Goal: Information Seeking & Learning: Learn about a topic

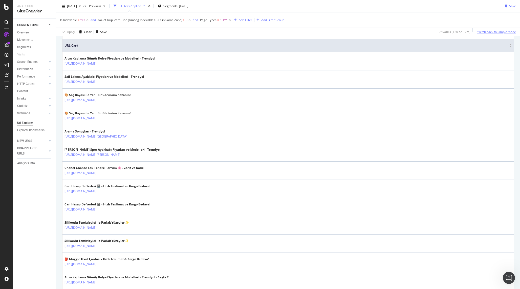
scroll to position [113, 0]
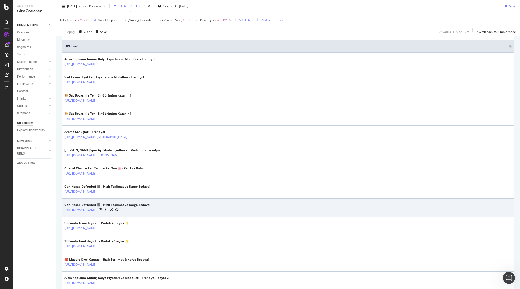
click at [97, 211] on link "[URL][DOMAIN_NAME]" at bounding box center [81, 209] width 32 height 5
click at [102, 210] on icon at bounding box center [100, 209] width 3 height 3
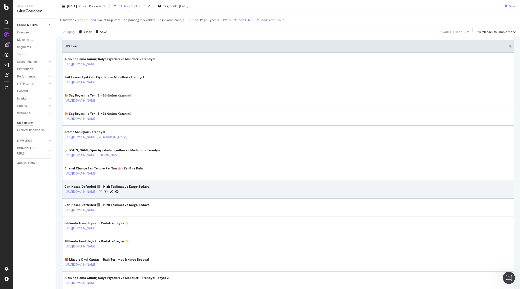
click at [102, 191] on icon at bounding box center [100, 191] width 3 height 3
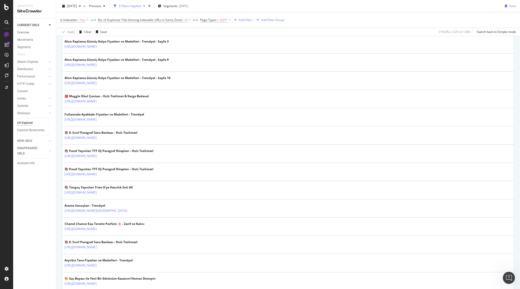
scroll to position [367, 0]
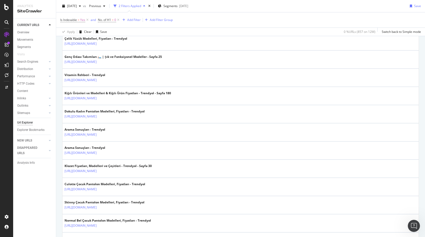
scroll to position [470, 0]
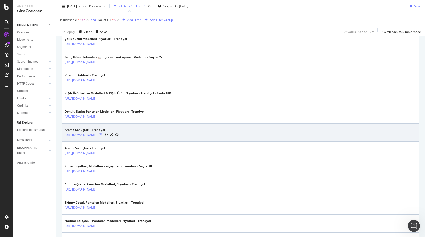
click at [102, 135] on icon at bounding box center [100, 135] width 3 height 3
